Goal: Information Seeking & Learning: Learn about a topic

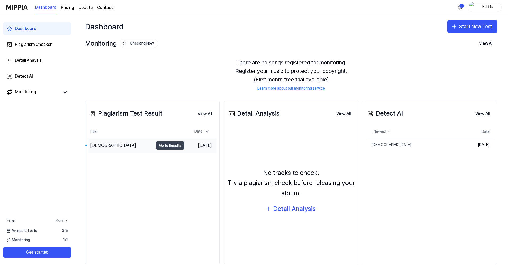
click at [166, 145] on button "Go to Results" at bounding box center [170, 145] width 28 height 8
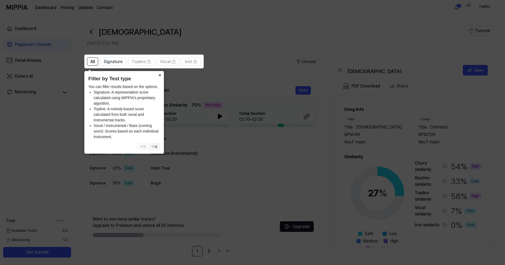
click at [160, 75] on button "×" at bounding box center [160, 74] width 8 height 7
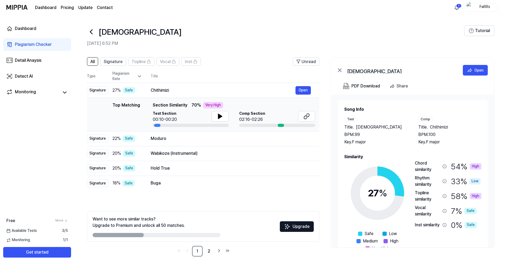
click at [250, 61] on header "All Signature Topline Vocal Inst Unread" at bounding box center [203, 63] width 233 height 13
click at [221, 117] on icon at bounding box center [220, 116] width 4 height 5
click at [281, 126] on div at bounding box center [281, 125] width 6 height 3
drag, startPoint x: 279, startPoint y: 126, endPoint x: 273, endPoint y: 126, distance: 5.8
click at [273, 126] on div at bounding box center [277, 125] width 76 height 3
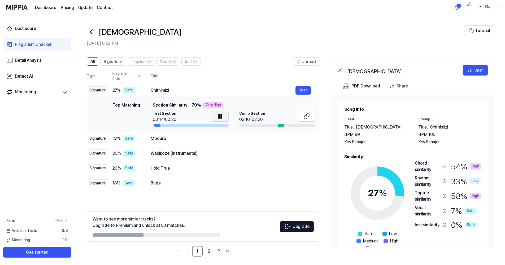
drag, startPoint x: 280, startPoint y: 127, endPoint x: 289, endPoint y: 125, distance: 9.2
click at [283, 127] on td "Top Matching Top Matching Section Similarity 70 % Very High Test Section 00:14/…" at bounding box center [203, 115] width 233 height 34
drag, startPoint x: 152, startPoint y: 153, endPoint x: 178, endPoint y: 155, distance: 26.6
click at [178, 155] on div "Wabikoze (Instrumental)" at bounding box center [223, 154] width 145 height 6
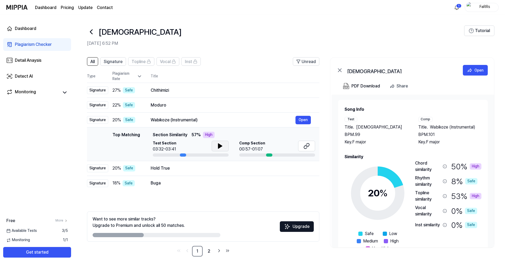
click at [218, 146] on icon at bounding box center [220, 146] width 4 height 5
drag, startPoint x: 152, startPoint y: 119, endPoint x: 166, endPoint y: 121, distance: 13.7
click at [166, 121] on div "Wabikoze (Instrumental)" at bounding box center [223, 120] width 145 height 6
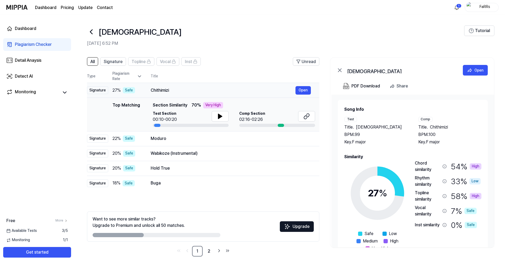
click at [156, 92] on div "Chithimizi" at bounding box center [223, 90] width 145 height 6
click at [219, 117] on icon at bounding box center [220, 116] width 4 height 5
click at [174, 88] on div "Chithimizi" at bounding box center [223, 90] width 145 height 6
click at [162, 140] on div "Moduro" at bounding box center [223, 139] width 145 height 6
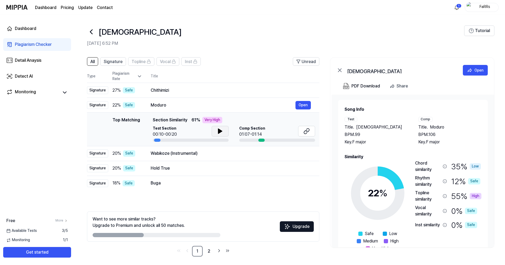
click at [217, 130] on icon at bounding box center [220, 131] width 6 height 6
click at [184, 152] on div "Wabikoze (Instrumental)" at bounding box center [223, 154] width 145 height 6
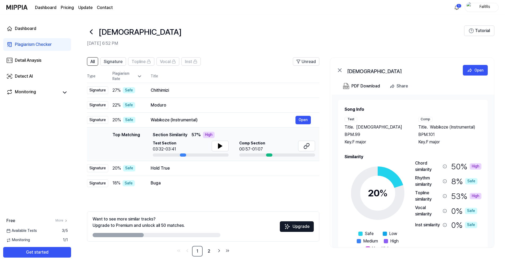
click at [231, 145] on div "Test Section 03:32-03:41 Comp Section 00:57-01:07" at bounding box center [234, 149] width 162 height 16
click at [223, 145] on icon at bounding box center [220, 146] width 6 height 6
click at [176, 91] on div "Chithimizi" at bounding box center [223, 90] width 145 height 6
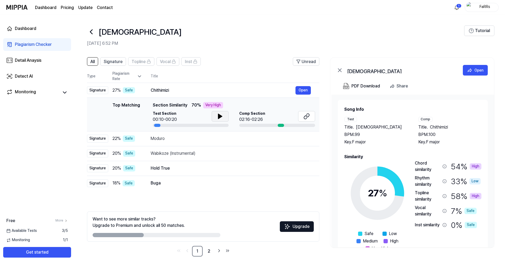
click at [222, 117] on icon at bounding box center [220, 116] width 6 height 6
click at [156, 182] on div "Buga" at bounding box center [223, 183] width 145 height 6
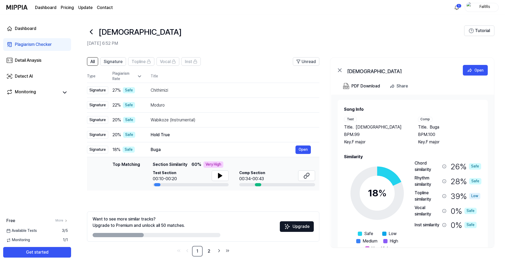
click at [139, 76] on icon at bounding box center [139, 76] width 5 height 5
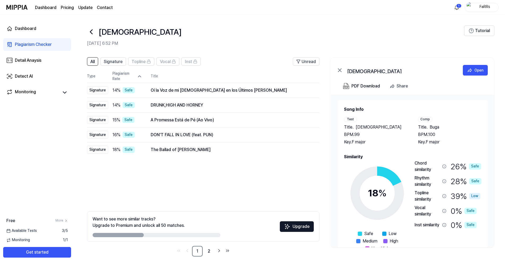
click at [139, 76] on icon at bounding box center [139, 76] width 5 height 5
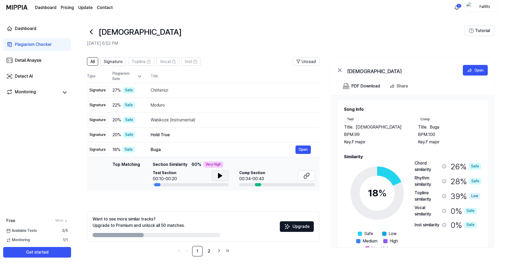
click at [223, 175] on icon at bounding box center [220, 176] width 6 height 6
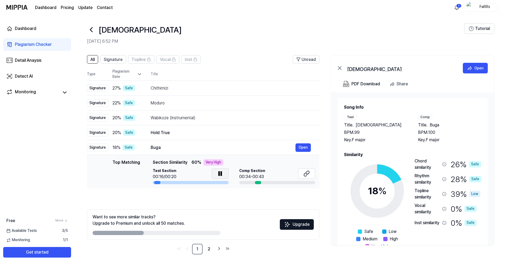
drag, startPoint x: 128, startPoint y: 233, endPoint x: 201, endPoint y: 225, distance: 73.1
click at [201, 225] on div "Want to see more similar tracks? Upgrade to Premium and unlock all 50 matches." at bounding box center [157, 224] width 128 height 21
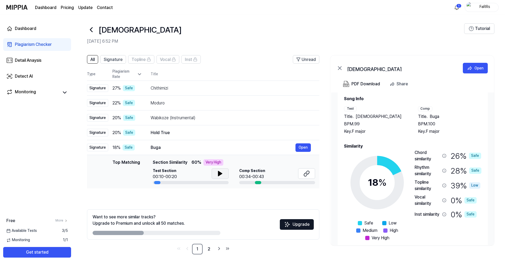
scroll to position [16, 0]
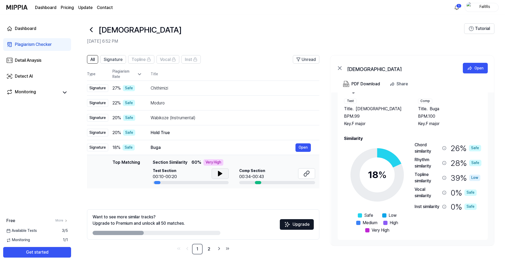
click at [369, 213] on span "Safe" at bounding box center [368, 216] width 9 height 6
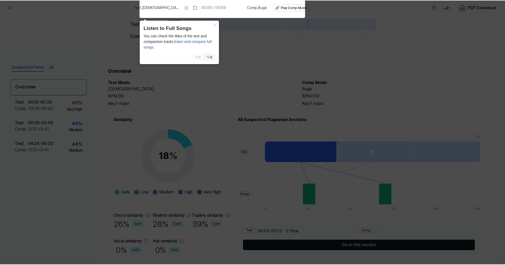
scroll to position [2, 0]
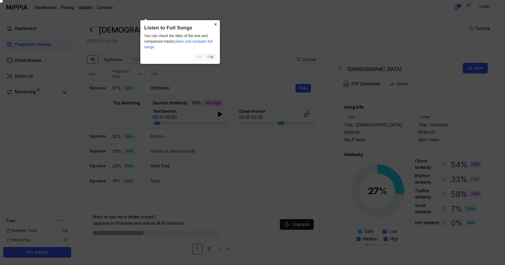
click at [215, 24] on button "×" at bounding box center [216, 23] width 8 height 7
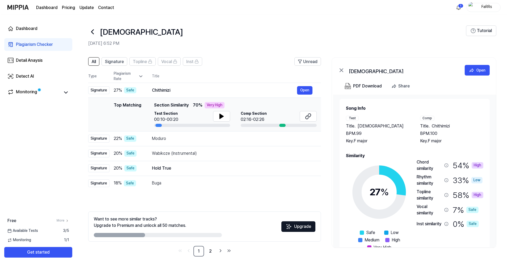
scroll to position [0, 0]
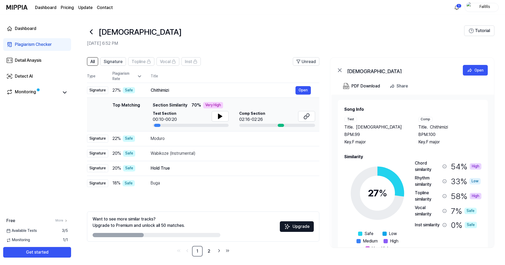
drag, startPoint x: 429, startPoint y: 127, endPoint x: 447, endPoint y: 127, distance: 17.8
click at [447, 127] on span "Chithimizi" at bounding box center [439, 127] width 18 height 6
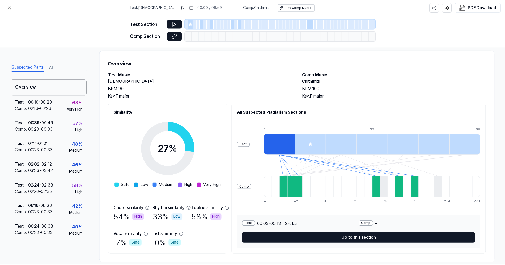
scroll to position [16, 0]
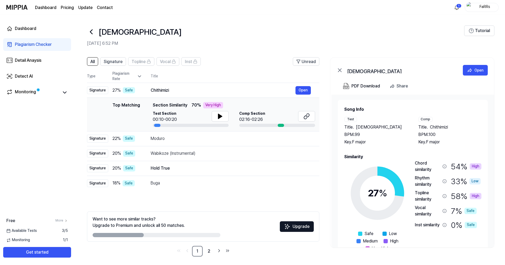
click at [324, 73] on div "All Signature Topline Vocal Inst Unread All Signature Topline Vocal Inst Type P…" at bounding box center [289, 160] width 431 height 216
